Goal: Find specific page/section: Find specific page/section

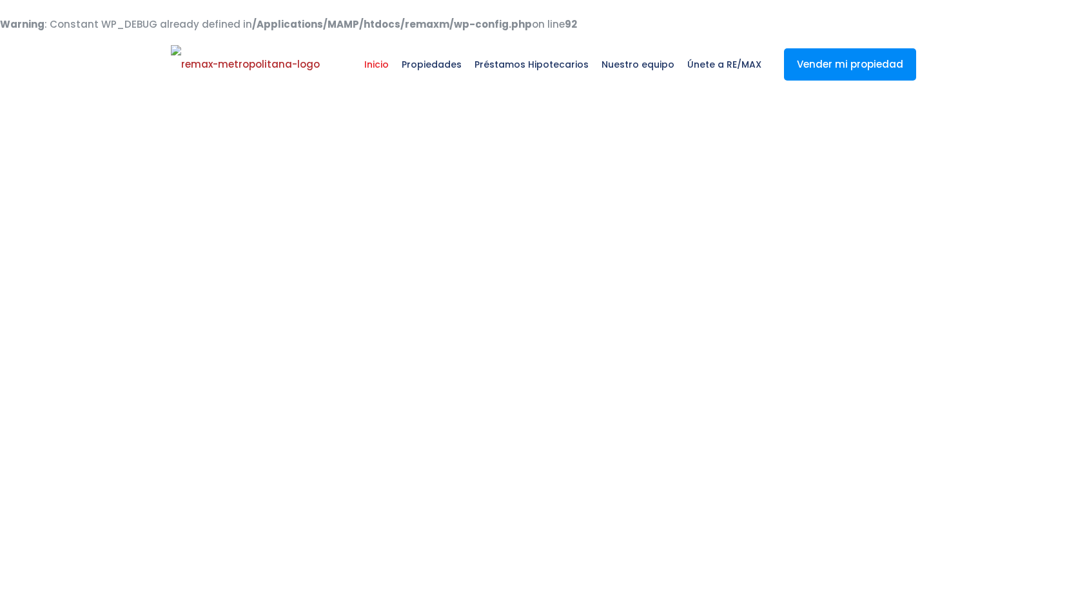
select select
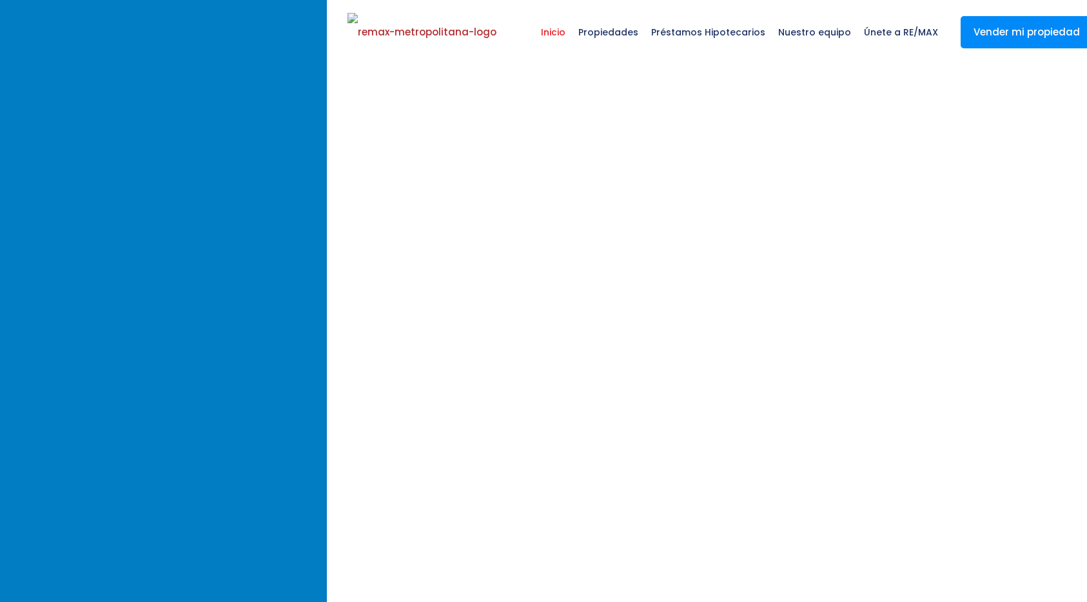
scroll to position [1, 0]
